Goal: Answer question/provide support

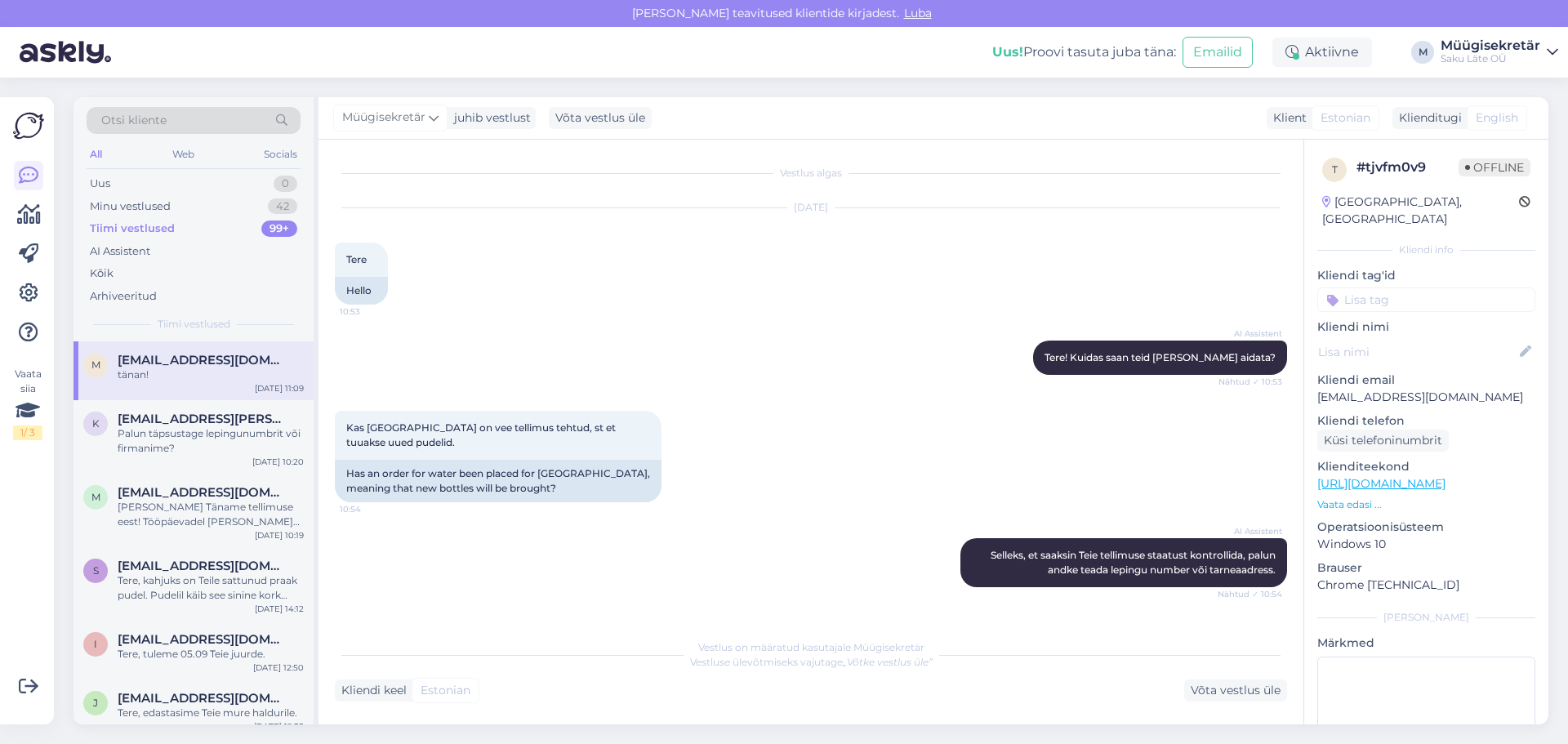
scroll to position [479, 0]
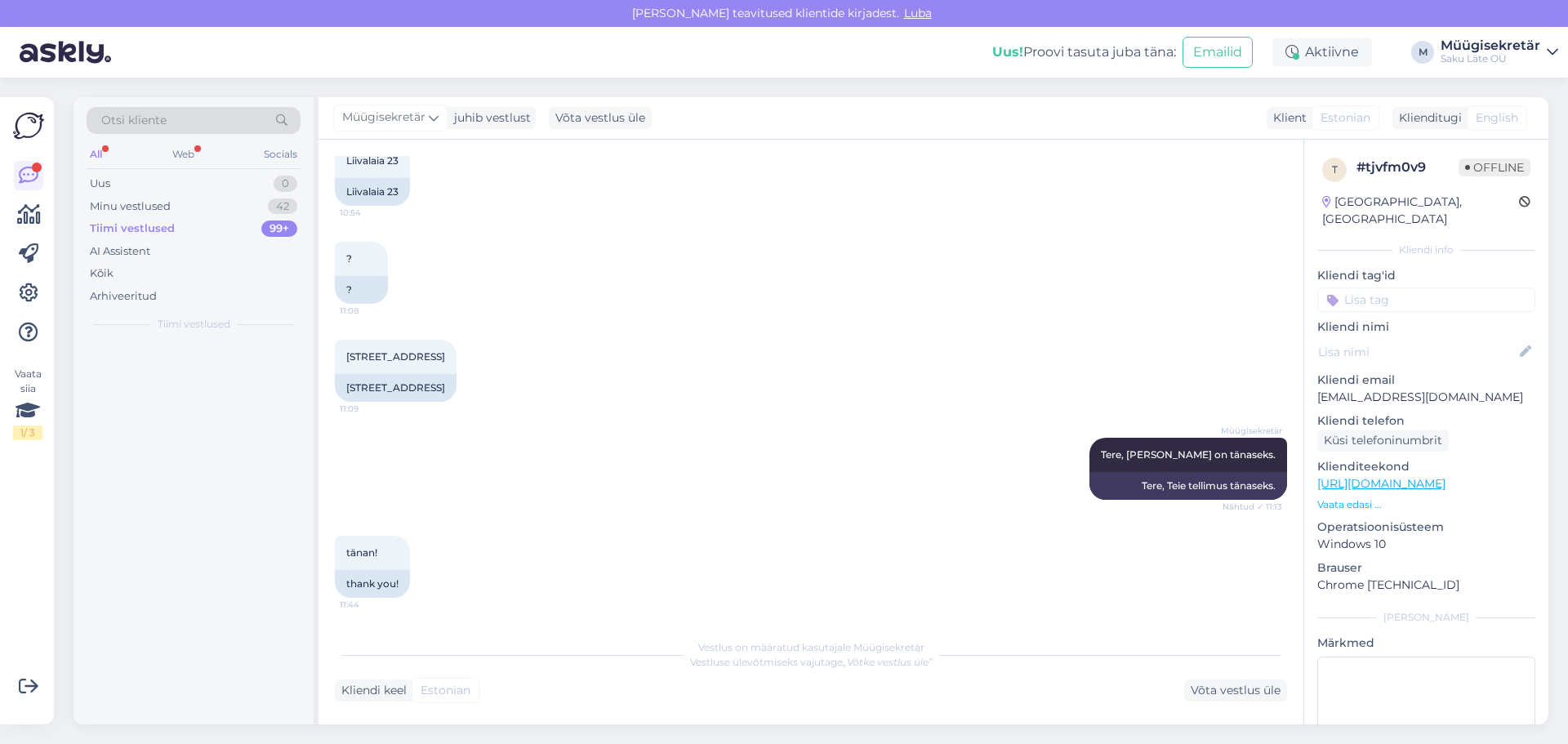
click at [107, 154] on div "All Web Socials" at bounding box center [193, 156] width 214 height 25
click at [134, 222] on div "Tiimi vestlused" at bounding box center [132, 228] width 84 height 16
click at [139, 230] on div "Tiimi vestlused" at bounding box center [132, 228] width 84 height 16
click at [161, 205] on div "Minu vestlused" at bounding box center [131, 206] width 81 height 16
click at [96, 154] on div "All" at bounding box center [96, 155] width 19 height 21
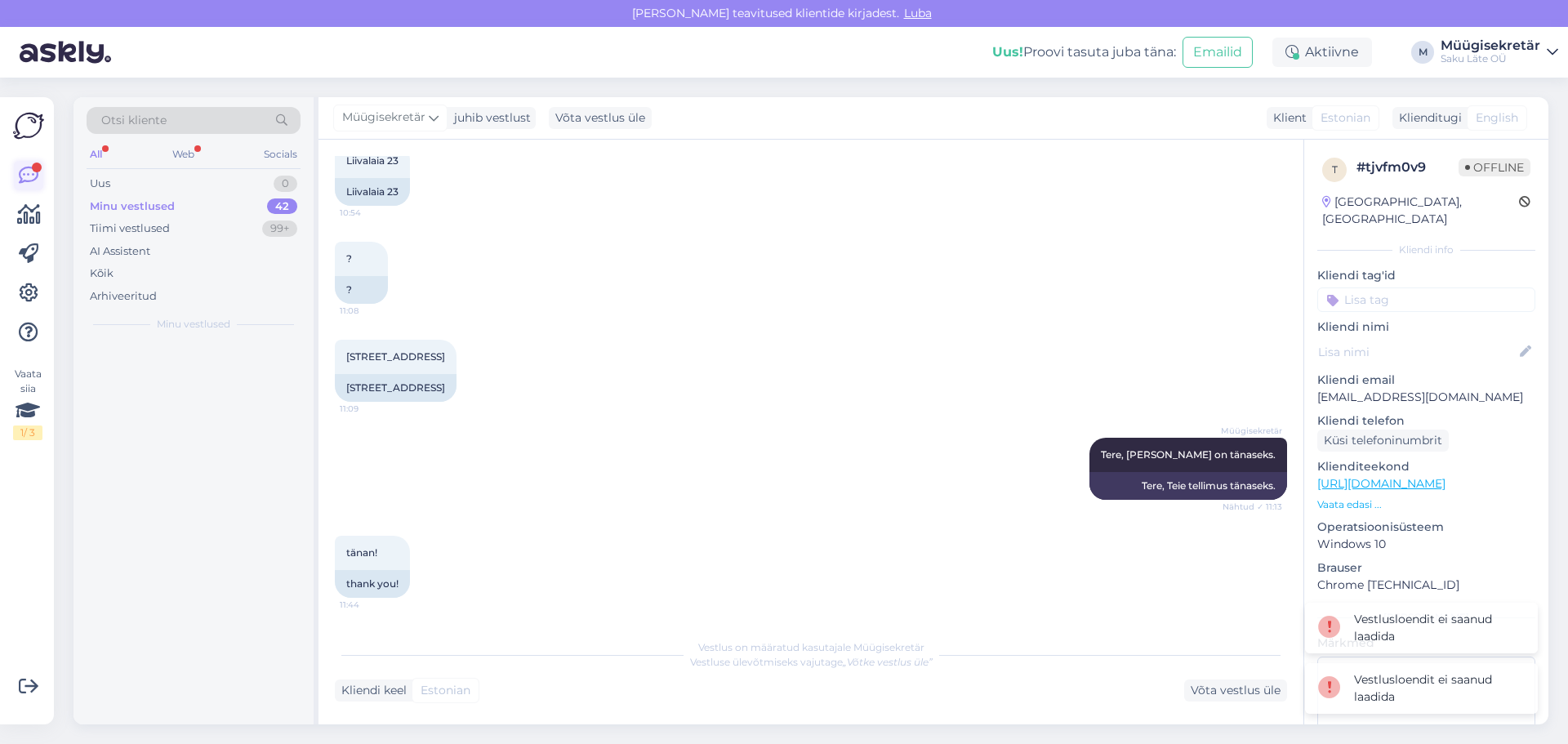
click at [33, 175] on icon at bounding box center [29, 176] width 19 height 19
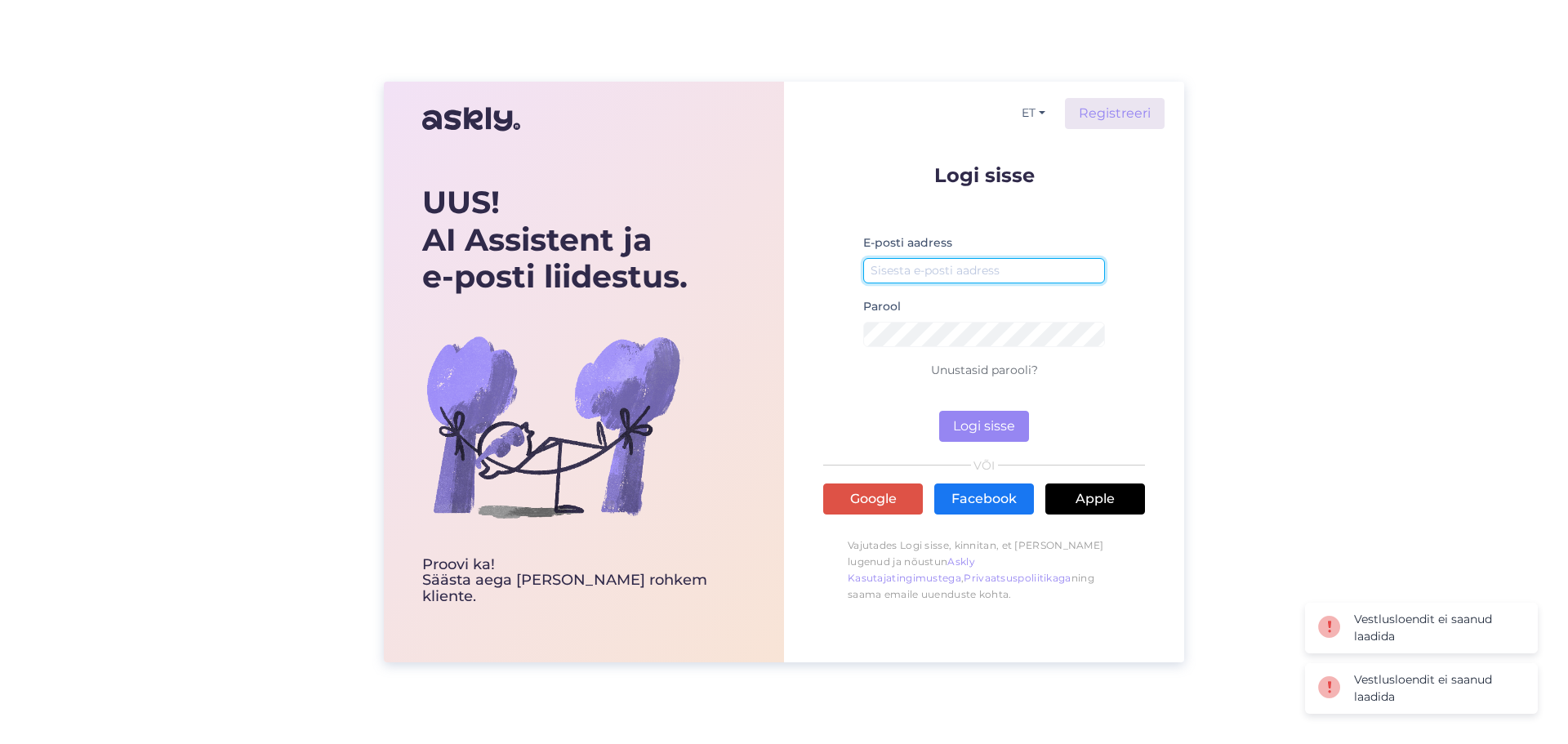
type input "[EMAIL_ADDRESS][DOMAIN_NAME]"
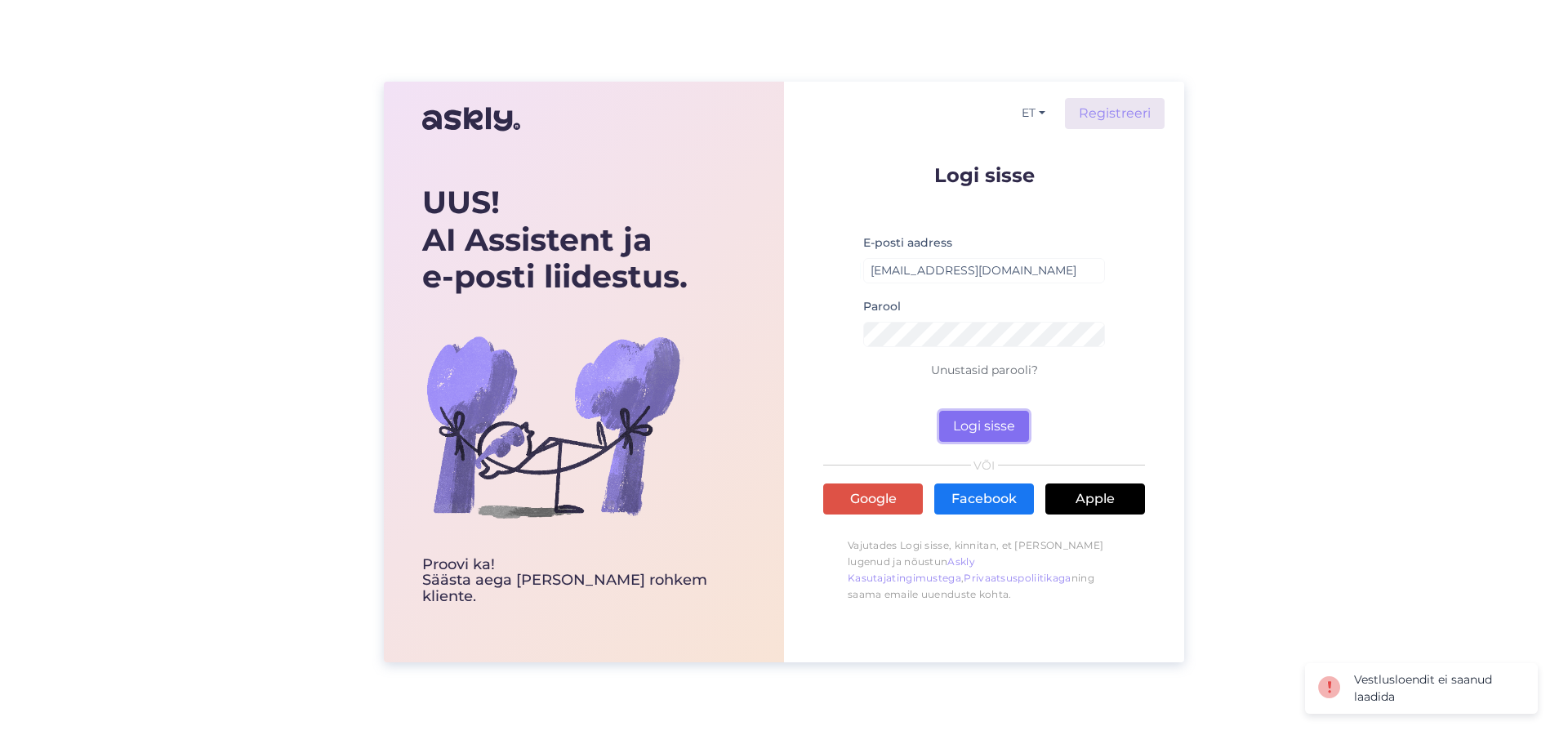
click at [1012, 420] on button "Logi sisse" at bounding box center [984, 426] width 90 height 31
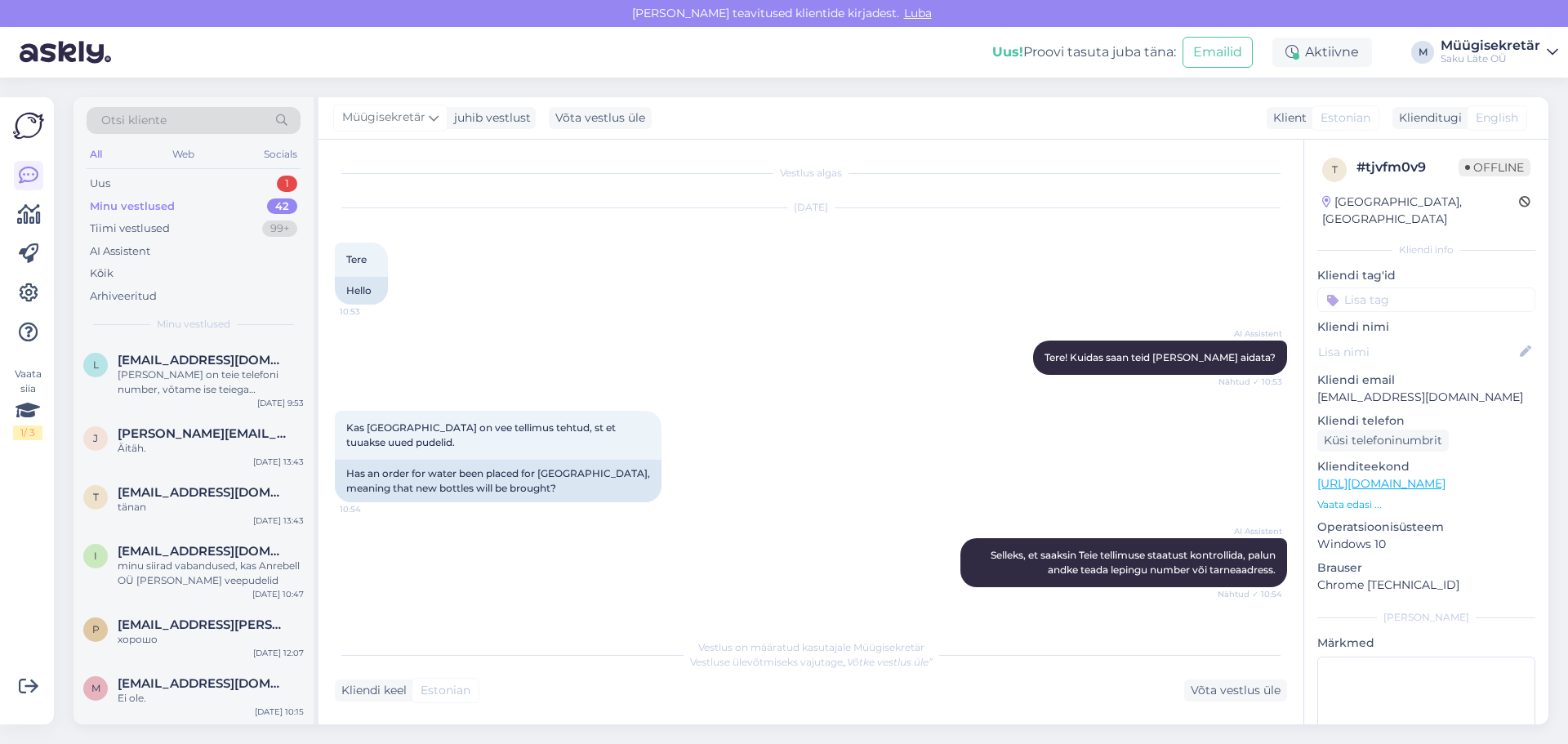
scroll to position [479, 0]
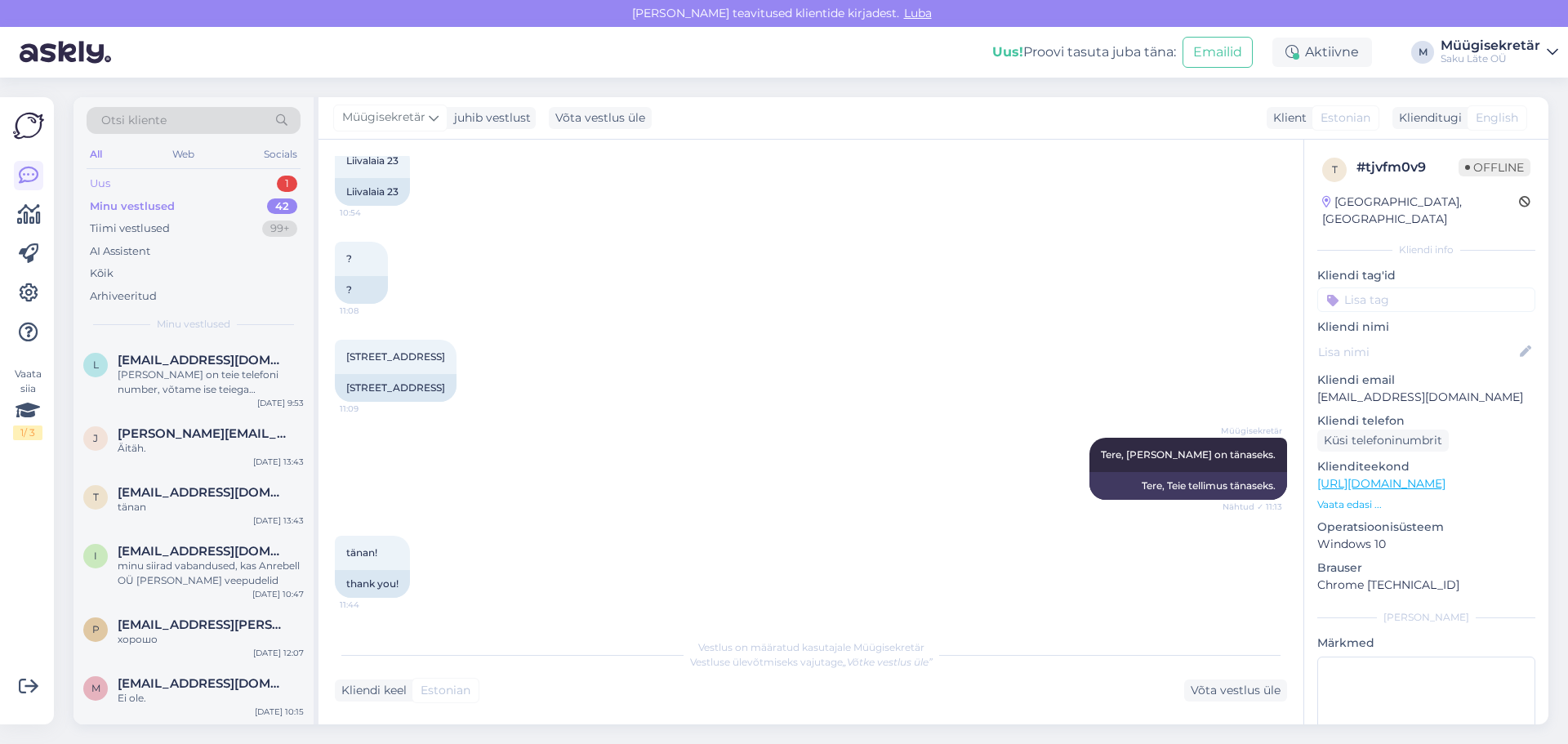
click at [206, 174] on div "Uus 1" at bounding box center [193, 184] width 214 height 23
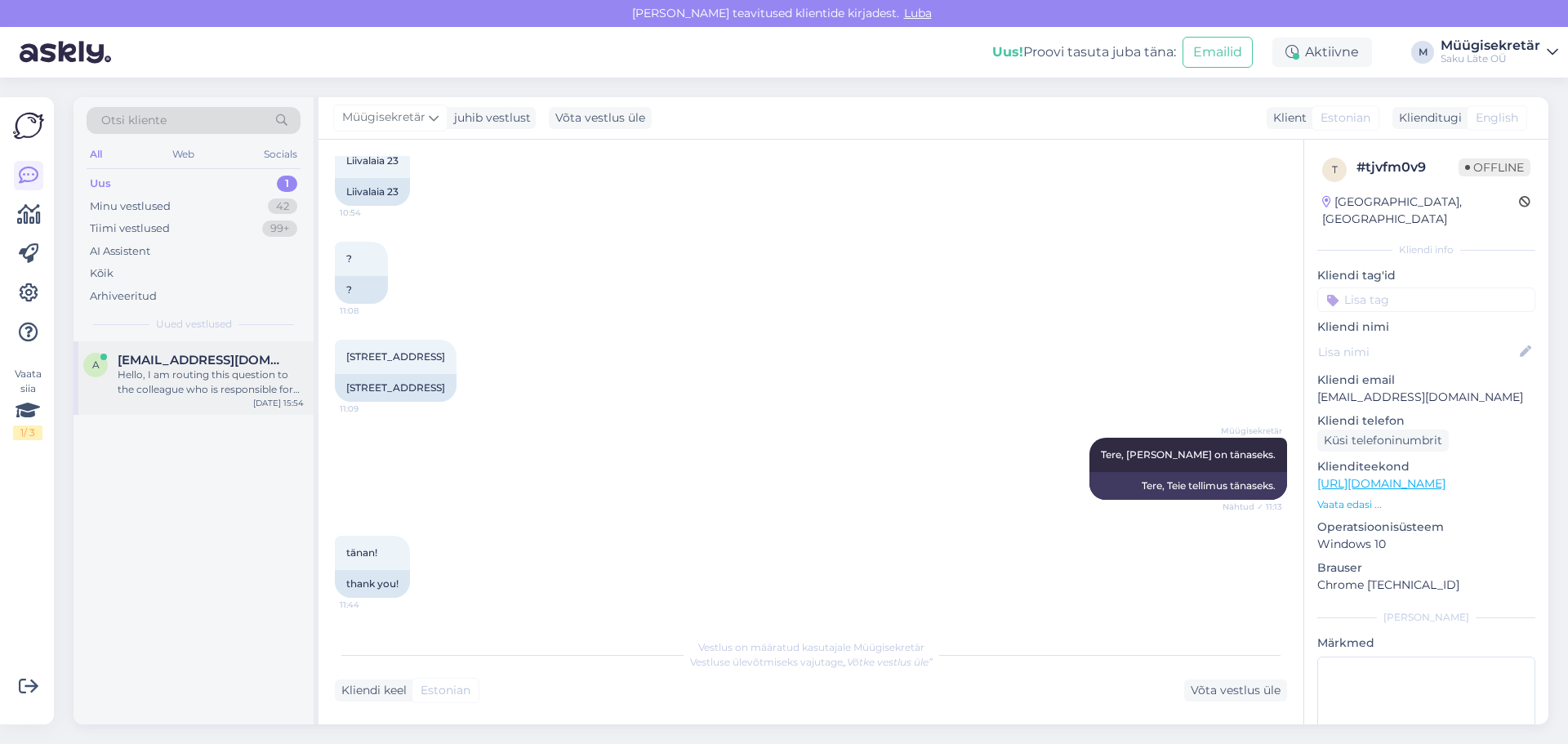
click at [213, 394] on div "Hello, I am routing this question to the colleague who is responsible for this …" at bounding box center [211, 382] width 186 height 30
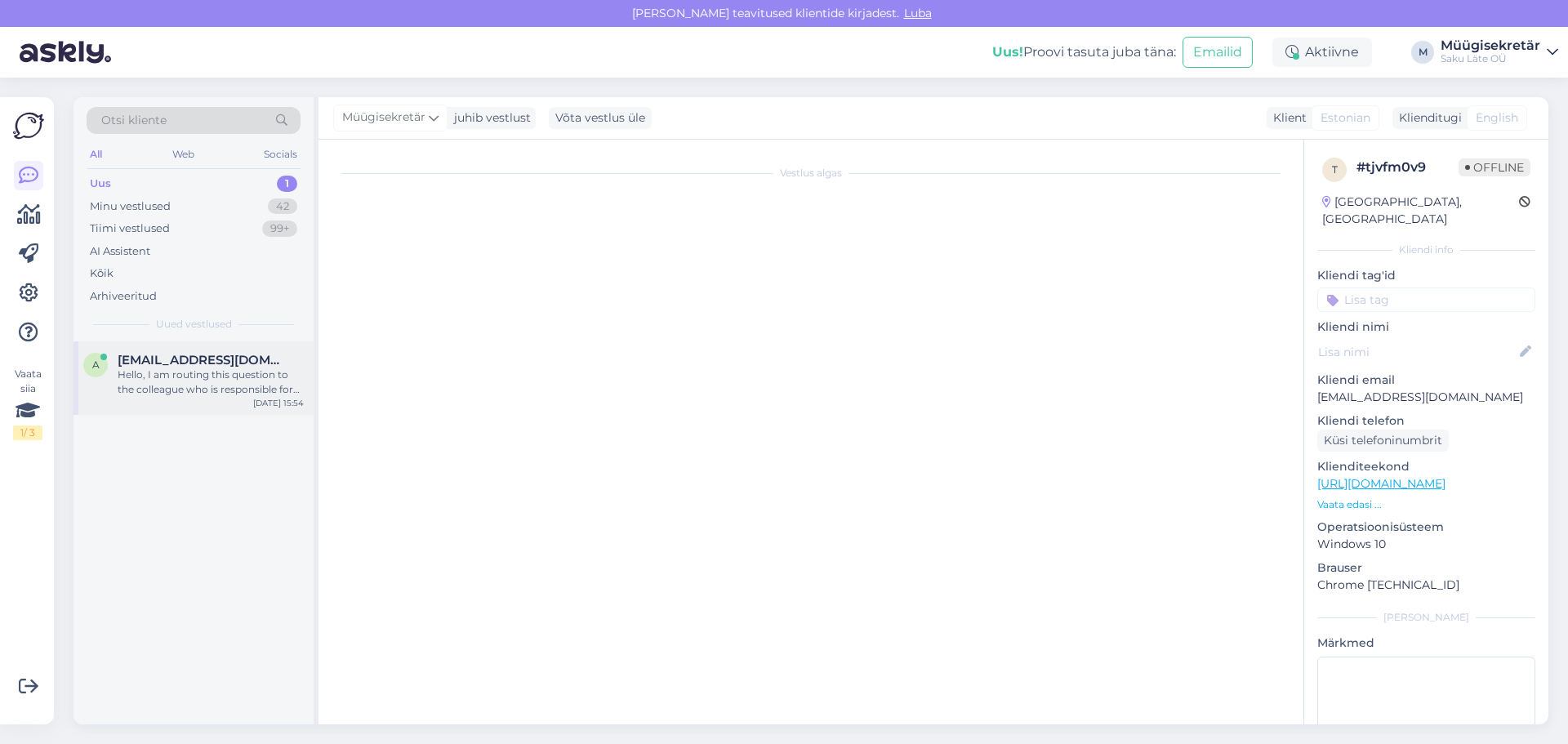
scroll to position [0, 0]
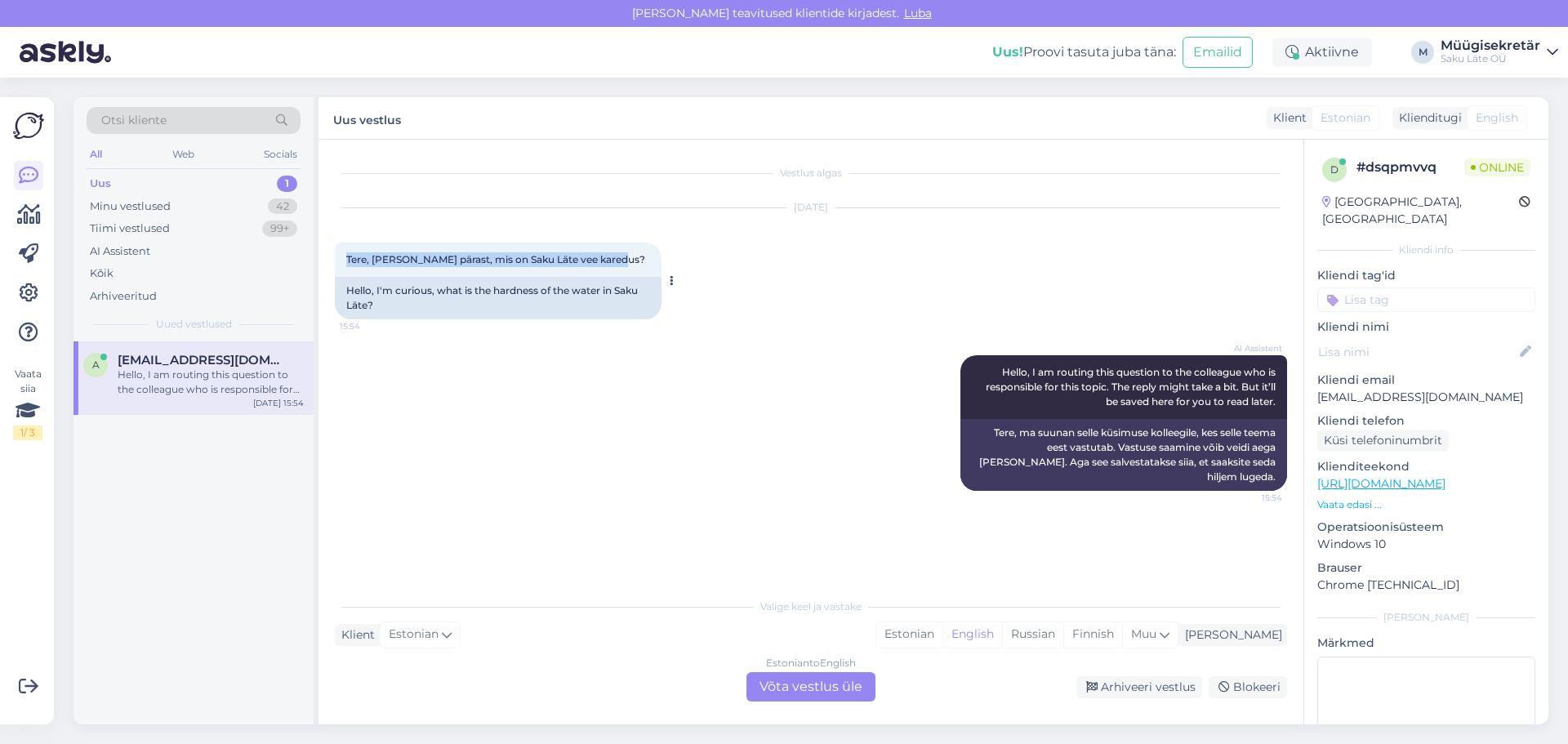
drag, startPoint x: 344, startPoint y: 260, endPoint x: 623, endPoint y: 254, distance: 279.1
click at [623, 254] on div "Tere, [PERSON_NAME] pärast, mis on Saku Läte vee karedus? 15:54" at bounding box center [498, 260] width 326 height 35
copy span "Tere, [PERSON_NAME] pärast, mis on Saku Läte vee karedus?"
drag, startPoint x: 1456, startPoint y: 384, endPoint x: 1318, endPoint y: 375, distance: 138.3
click at [1318, 389] on p "[EMAIL_ADDRESS][DOMAIN_NAME]" at bounding box center [1425, 397] width 218 height 17
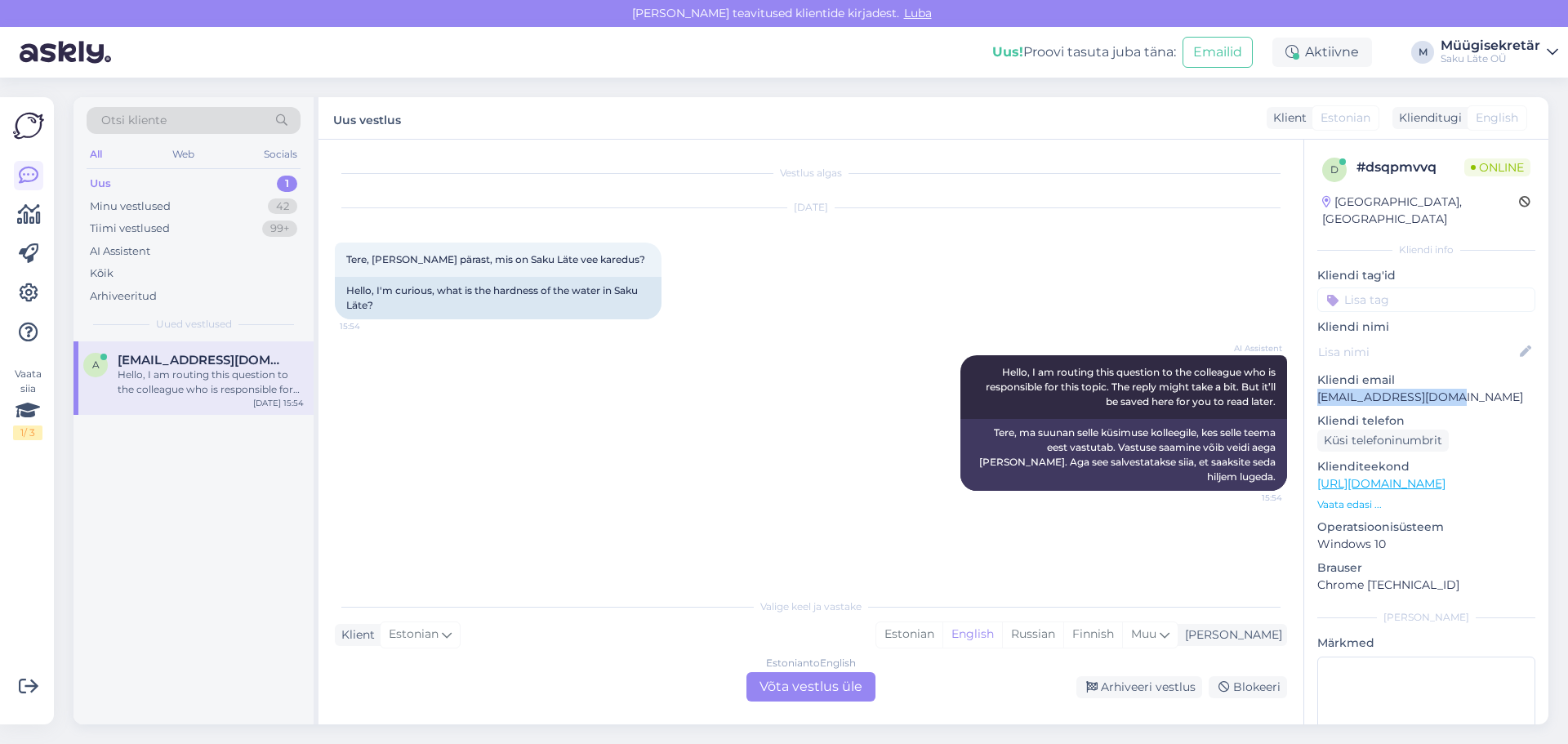
copy p "[EMAIL_ADDRESS][DOMAIN_NAME]"
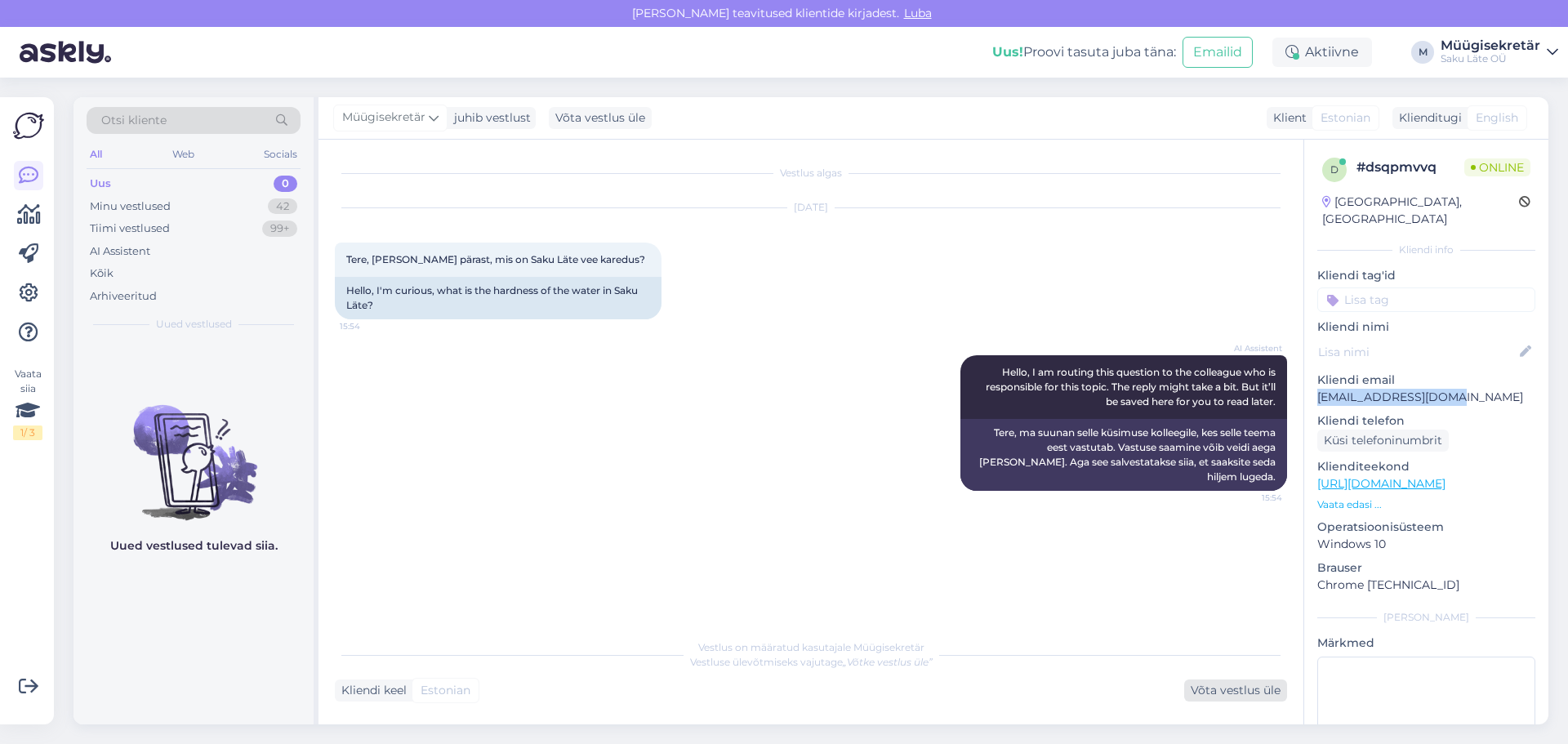
click at [1239, 688] on div "Võta vestlus üle" at bounding box center [1235, 690] width 103 height 22
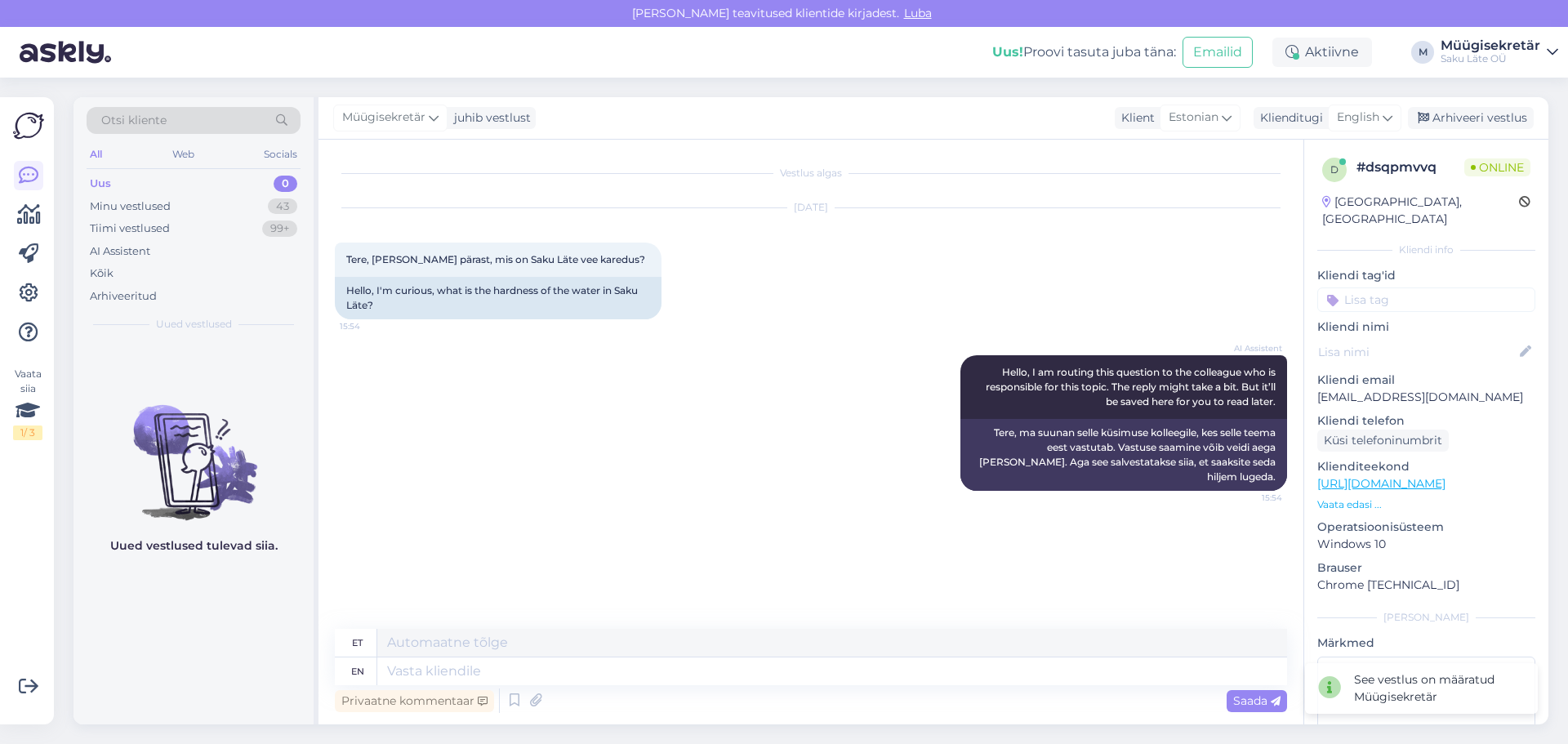
click at [869, 700] on div "Privaatne kommentaar Saada" at bounding box center [811, 701] width 952 height 31
click at [858, 677] on textarea at bounding box center [832, 671] width 910 height 28
click at [859, 658] on textarea at bounding box center [832, 671] width 910 height 28
